Goal: Check status: Check status

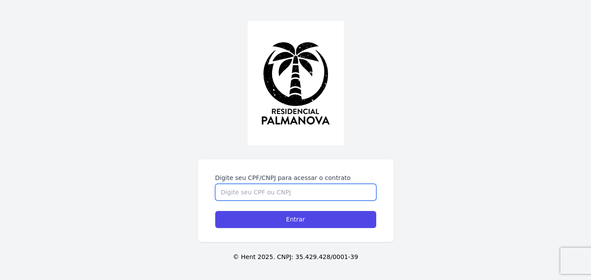
click at [284, 194] on input "Digite seu CPF/CNPJ para acessar o contrato" at bounding box center [295, 192] width 161 height 17
type input "43625064898"
click at [215, 211] on input "Entrar" at bounding box center [295, 219] width 161 height 17
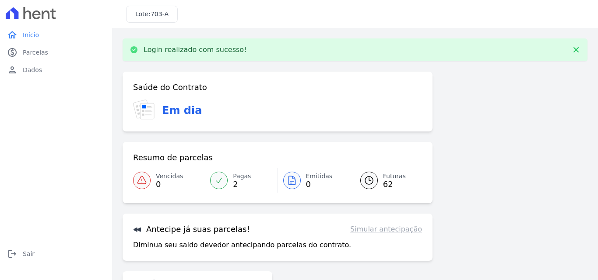
scroll to position [53, 0]
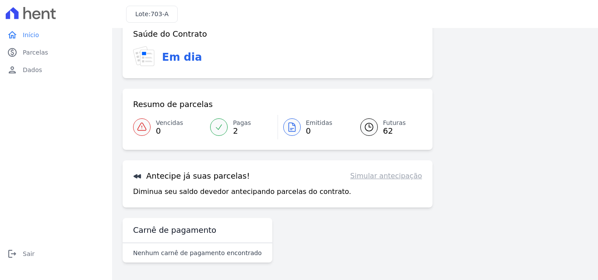
click at [366, 176] on link "Simular antecipação" at bounding box center [386, 176] width 72 height 11
click at [373, 129] on div at bounding box center [369, 128] width 18 height 18
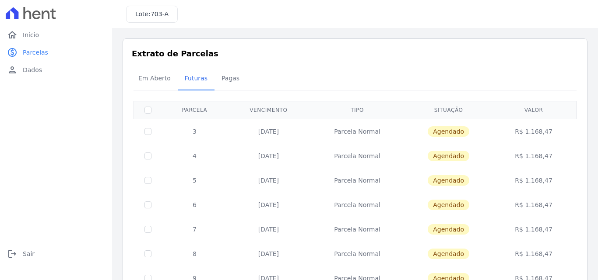
click at [447, 128] on span "Agendado" at bounding box center [448, 131] width 42 height 11
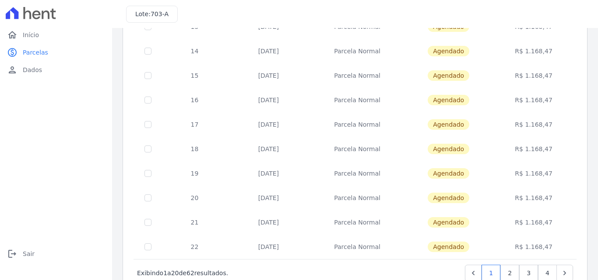
scroll to position [380, 0]
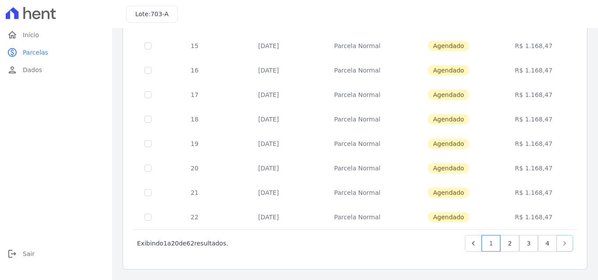
click at [560, 244] on icon "Next" at bounding box center [564, 243] width 9 height 9
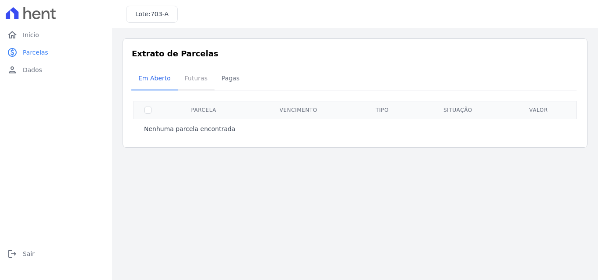
click at [196, 84] on span "Futuras" at bounding box center [195, 79] width 33 height 18
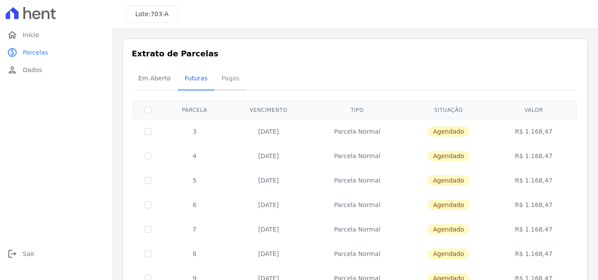
click at [225, 84] on span "Pagas" at bounding box center [230, 79] width 28 height 18
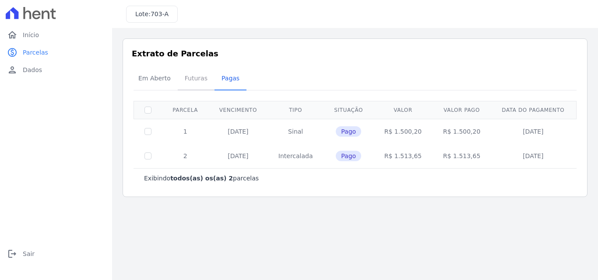
click at [201, 80] on span "Futuras" at bounding box center [195, 79] width 33 height 18
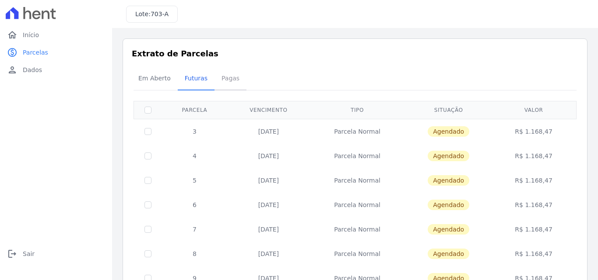
click at [220, 82] on span "Pagas" at bounding box center [230, 79] width 28 height 18
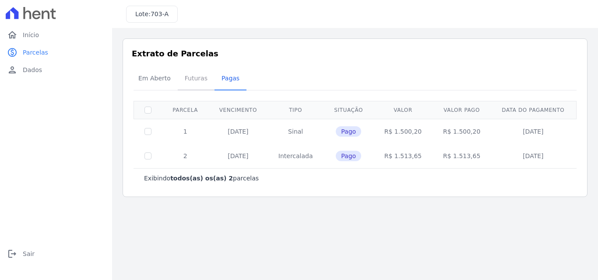
click at [184, 87] on span "Futuras" at bounding box center [195, 79] width 33 height 18
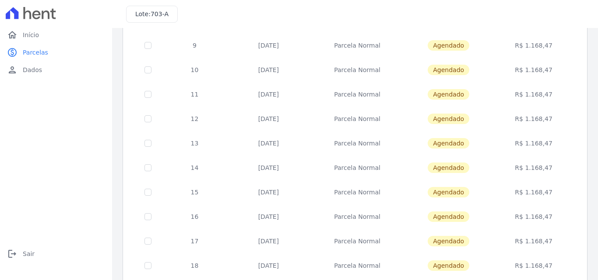
scroll to position [380, 0]
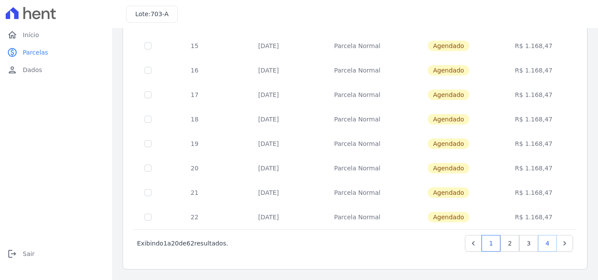
click at [543, 244] on link "4" at bounding box center [547, 243] width 19 height 17
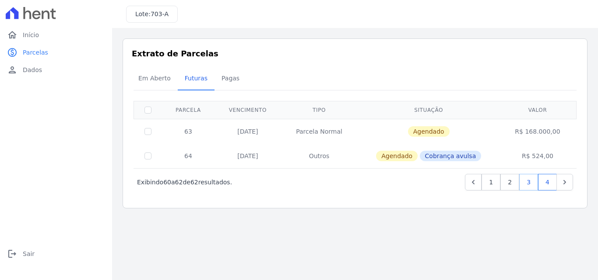
click at [526, 187] on link "3" at bounding box center [528, 182] width 19 height 17
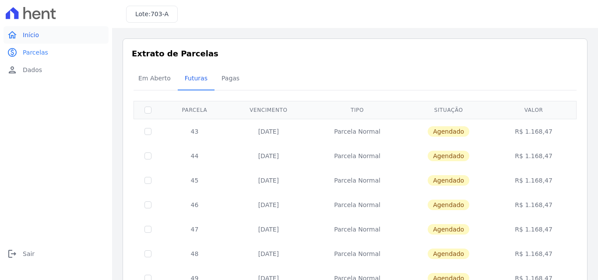
click at [49, 32] on link "home Início" at bounding box center [56, 35] width 105 height 18
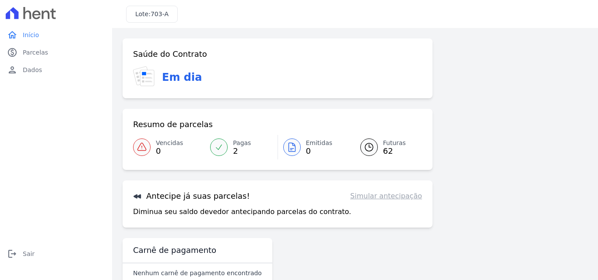
click at [162, 18] on span "703-A" at bounding box center [160, 14] width 18 height 7
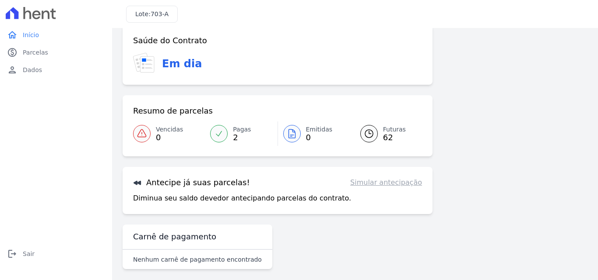
scroll to position [20, 0]
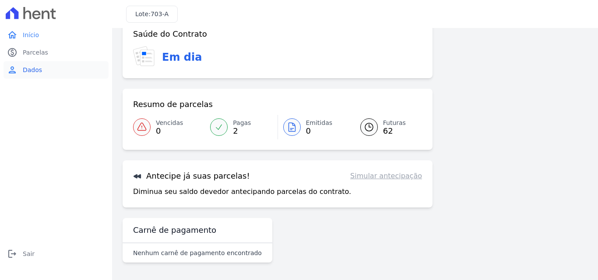
click at [49, 72] on link "person Dados" at bounding box center [56, 70] width 105 height 18
